Goal: Task Accomplishment & Management: Use online tool/utility

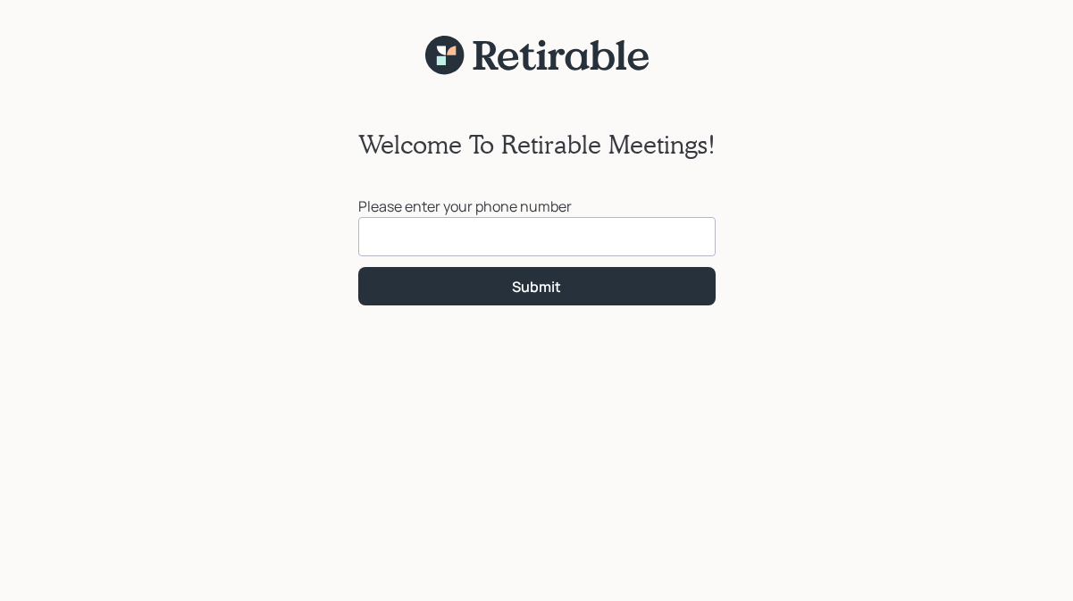
click at [397, 221] on input at bounding box center [536, 236] width 357 height 39
type input "[PHONE_NUMBER]"
click button "Submit" at bounding box center [536, 286] width 357 height 38
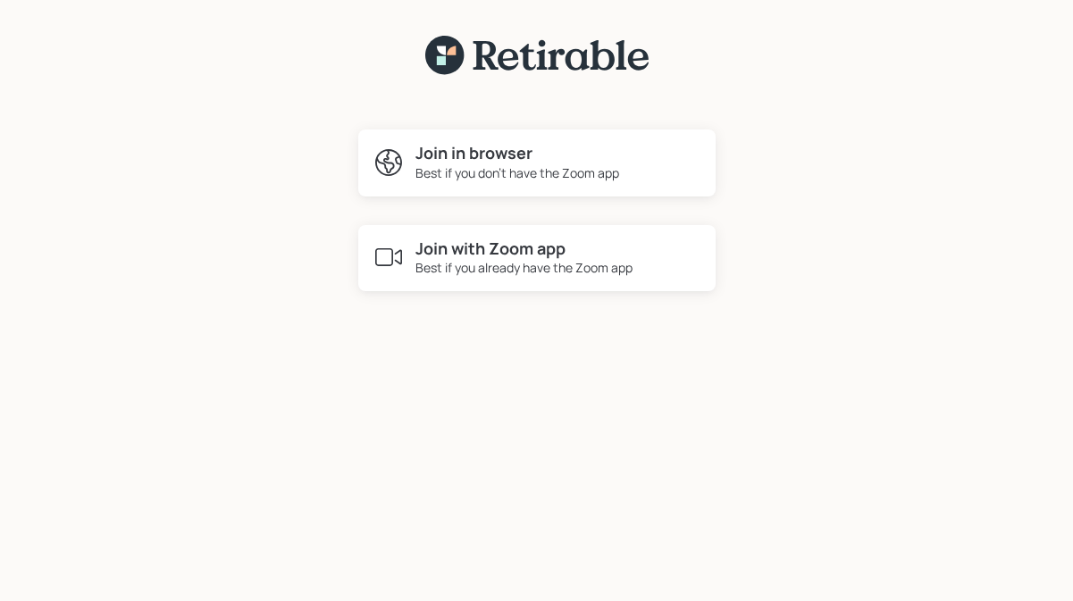
click at [426, 247] on h4 "Join with Zoom app" at bounding box center [524, 250] width 217 height 20
